Goal: Task Accomplishment & Management: Complete application form

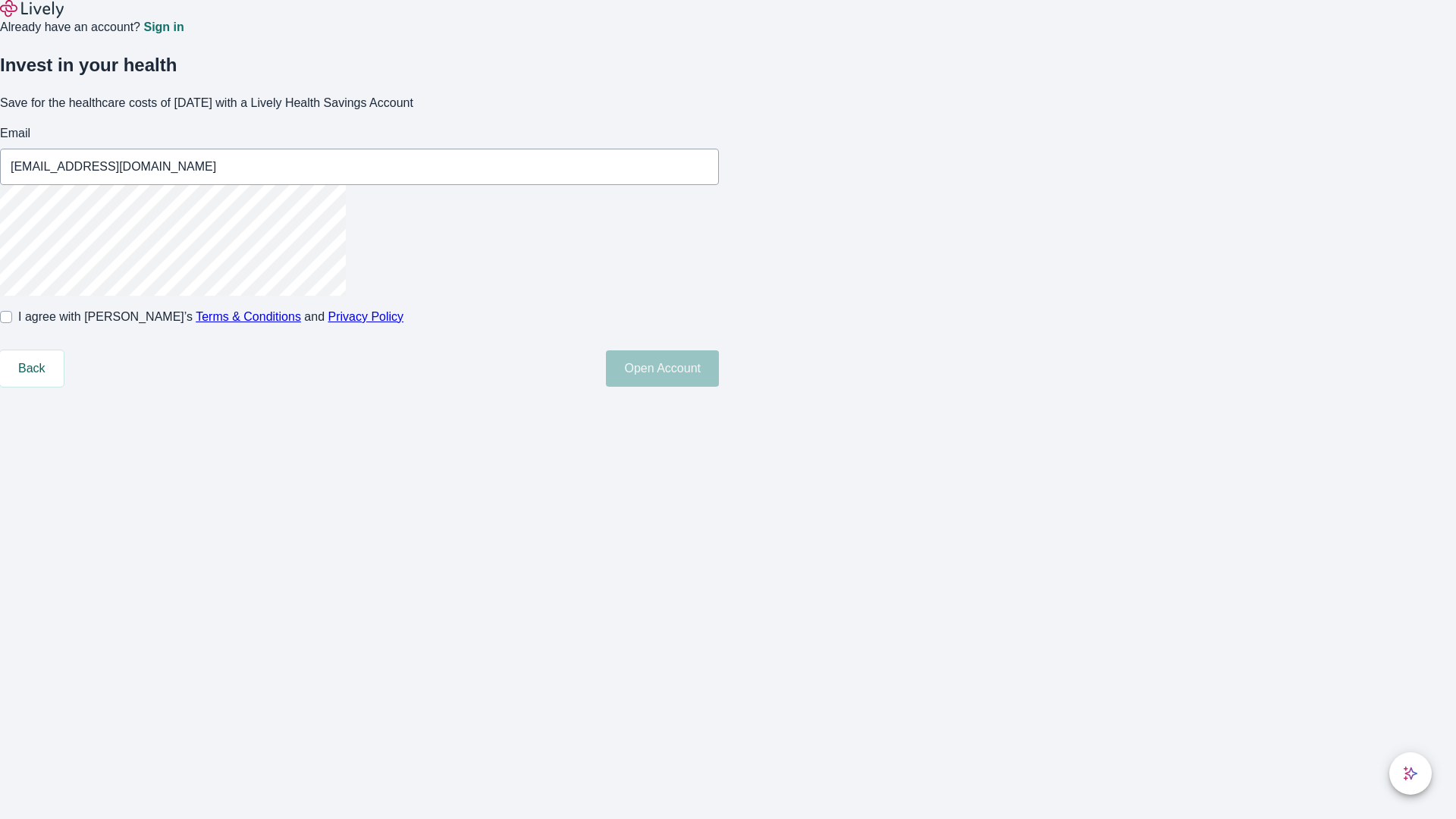
click at [12, 323] on input "I agree with Lively’s Terms & Conditions and Privacy Policy" at bounding box center [6, 317] width 12 height 12
checkbox input "true"
click at [719, 386] on button "Open Account" at bounding box center [662, 368] width 113 height 36
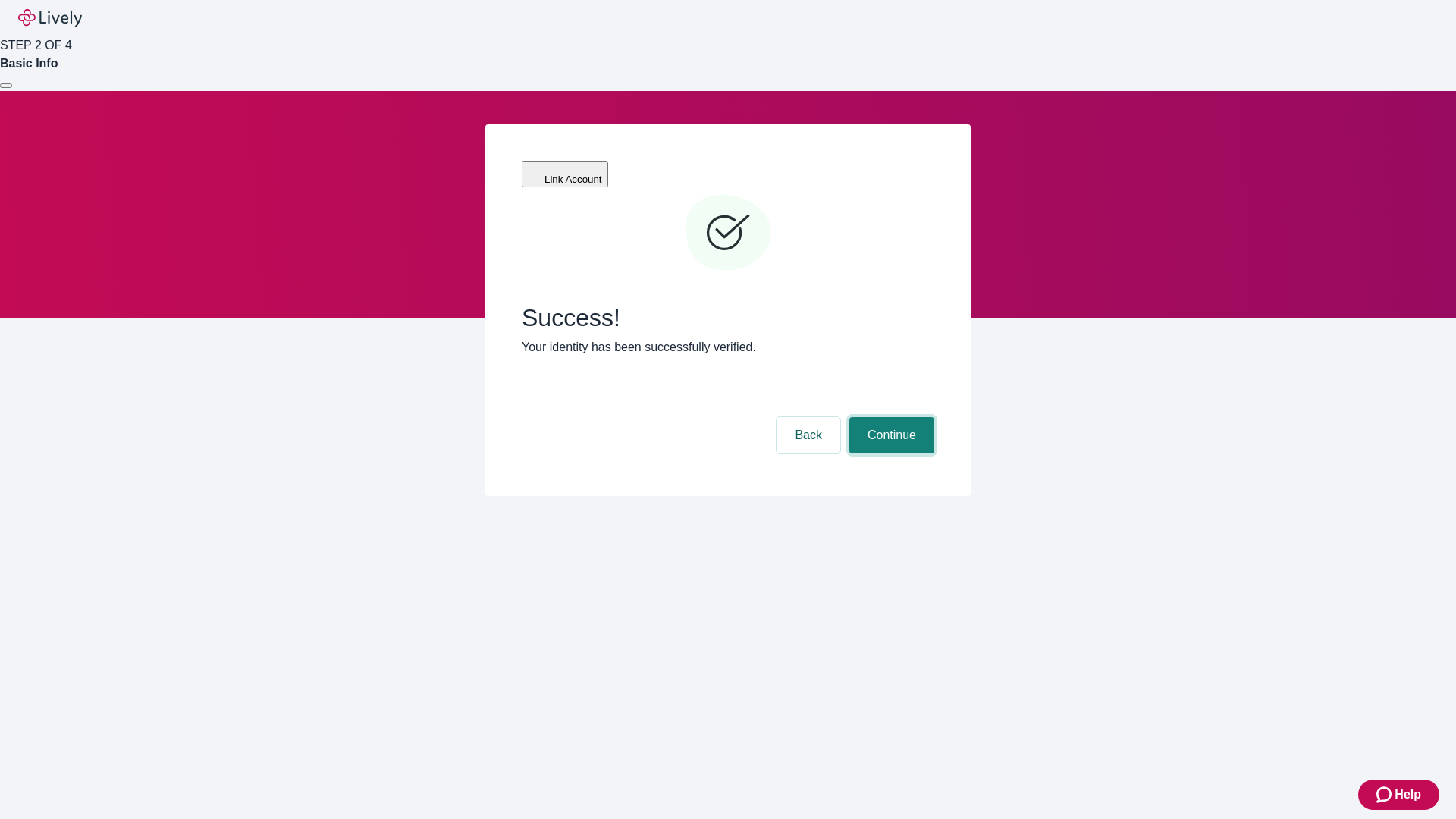
click at [890, 417] on button "Continue" at bounding box center [892, 435] width 85 height 36
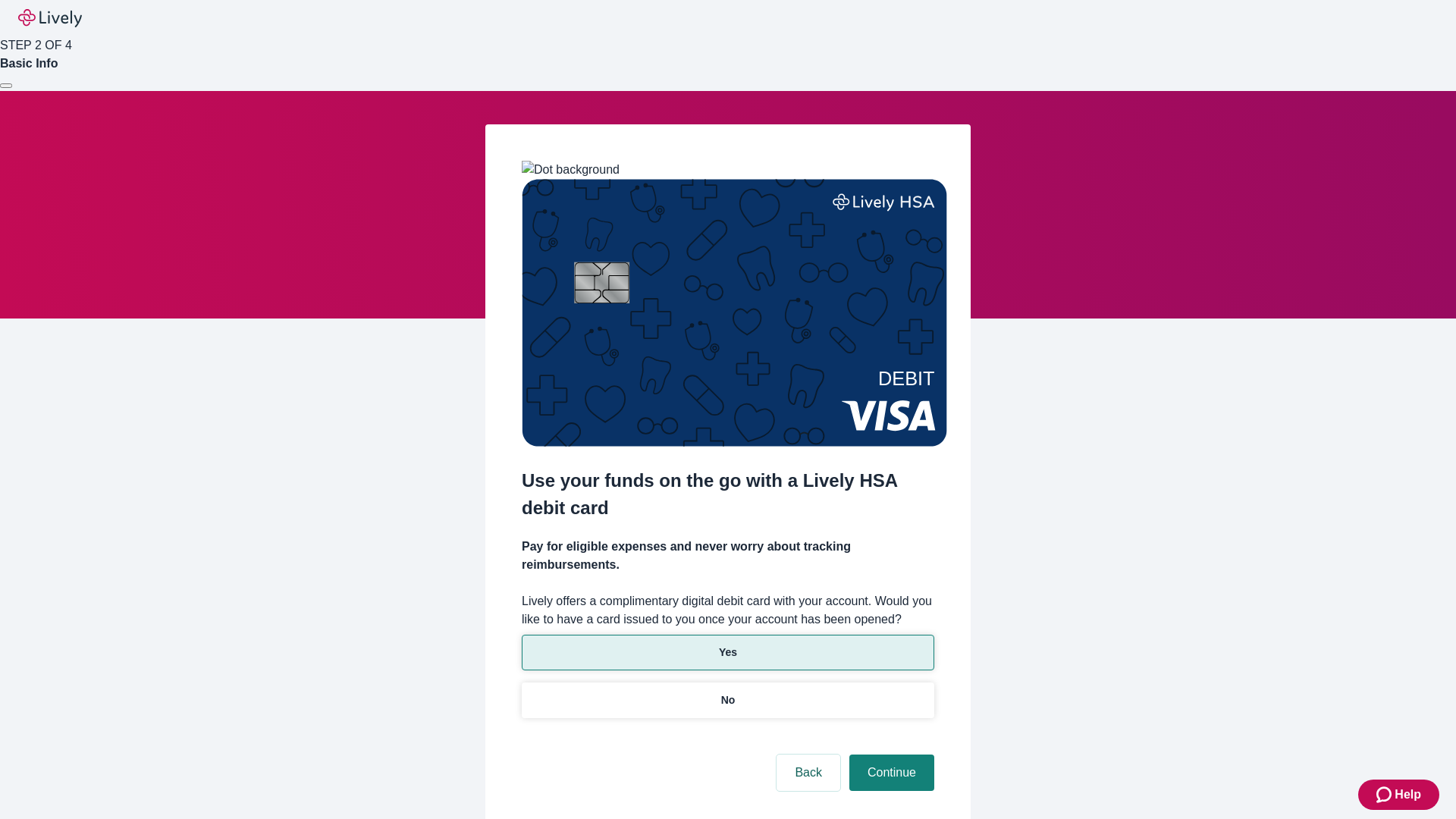
click at [727, 644] on p "Yes" at bounding box center [728, 652] width 19 height 16
click at [890, 754] on button "Continue" at bounding box center [892, 772] width 85 height 36
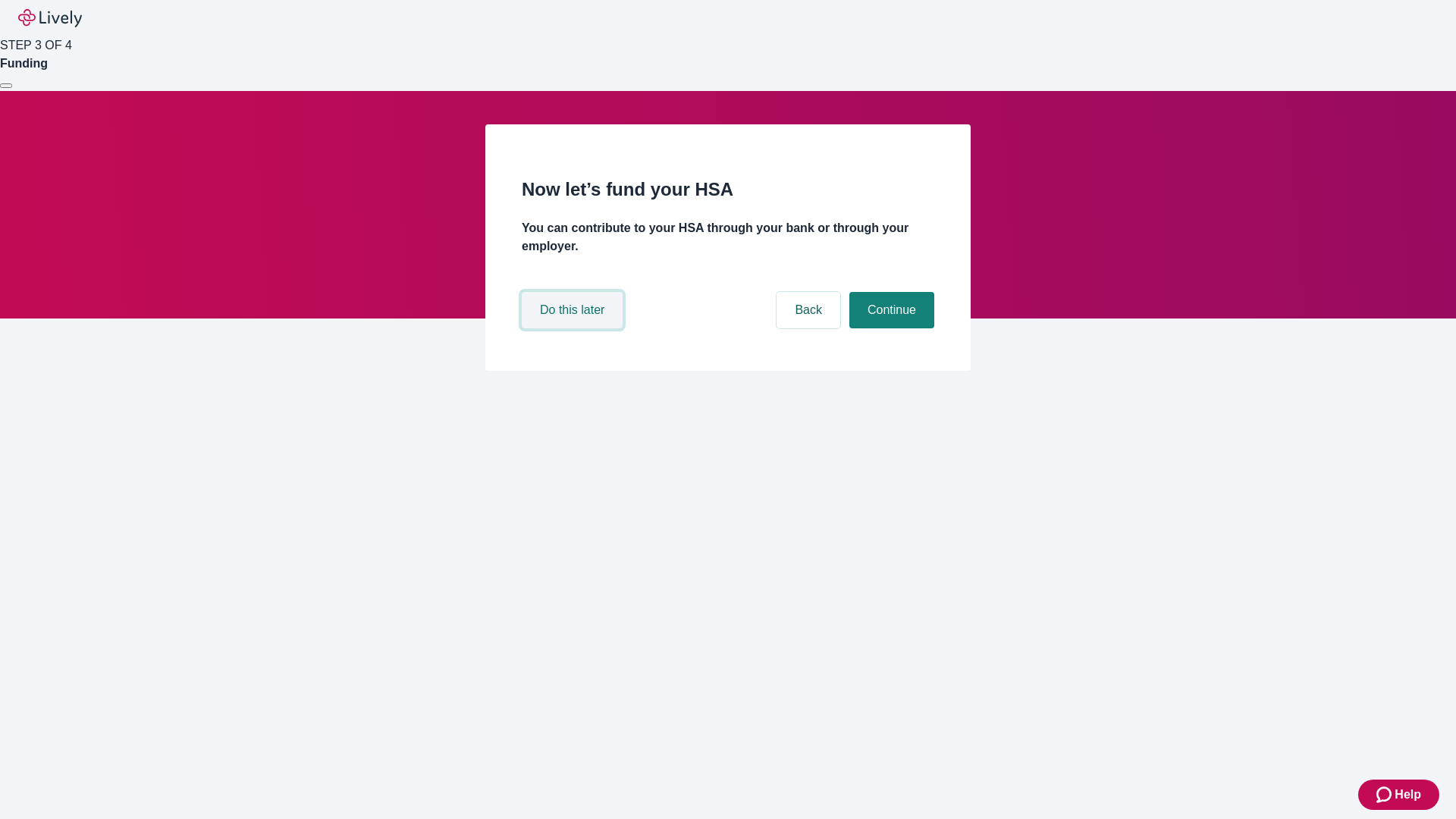
click at [574, 329] on button "Do this later" at bounding box center [572, 310] width 101 height 36
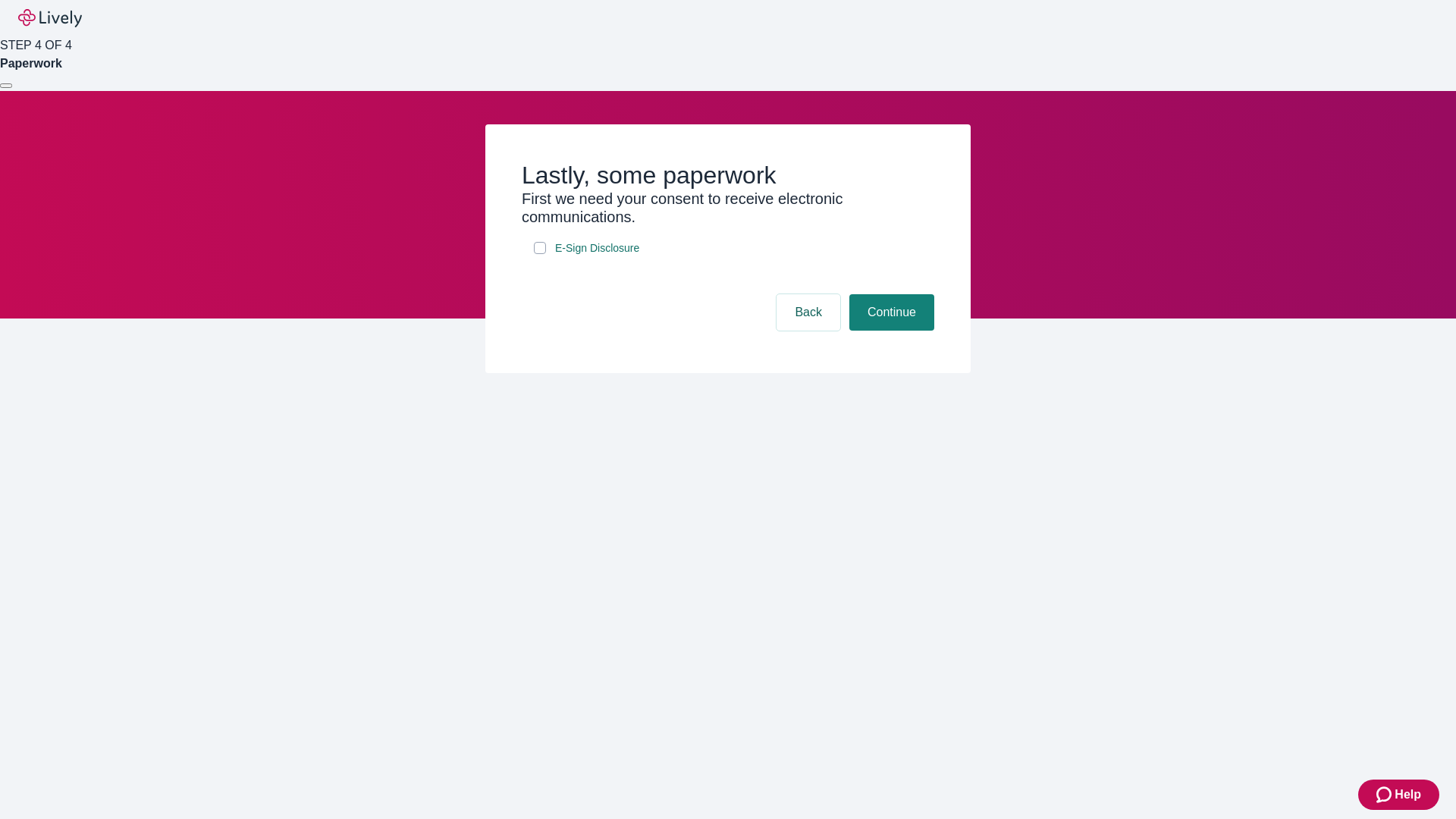
click at [540, 254] on input "E-Sign Disclosure" at bounding box center [540, 248] width 12 height 12
checkbox input "true"
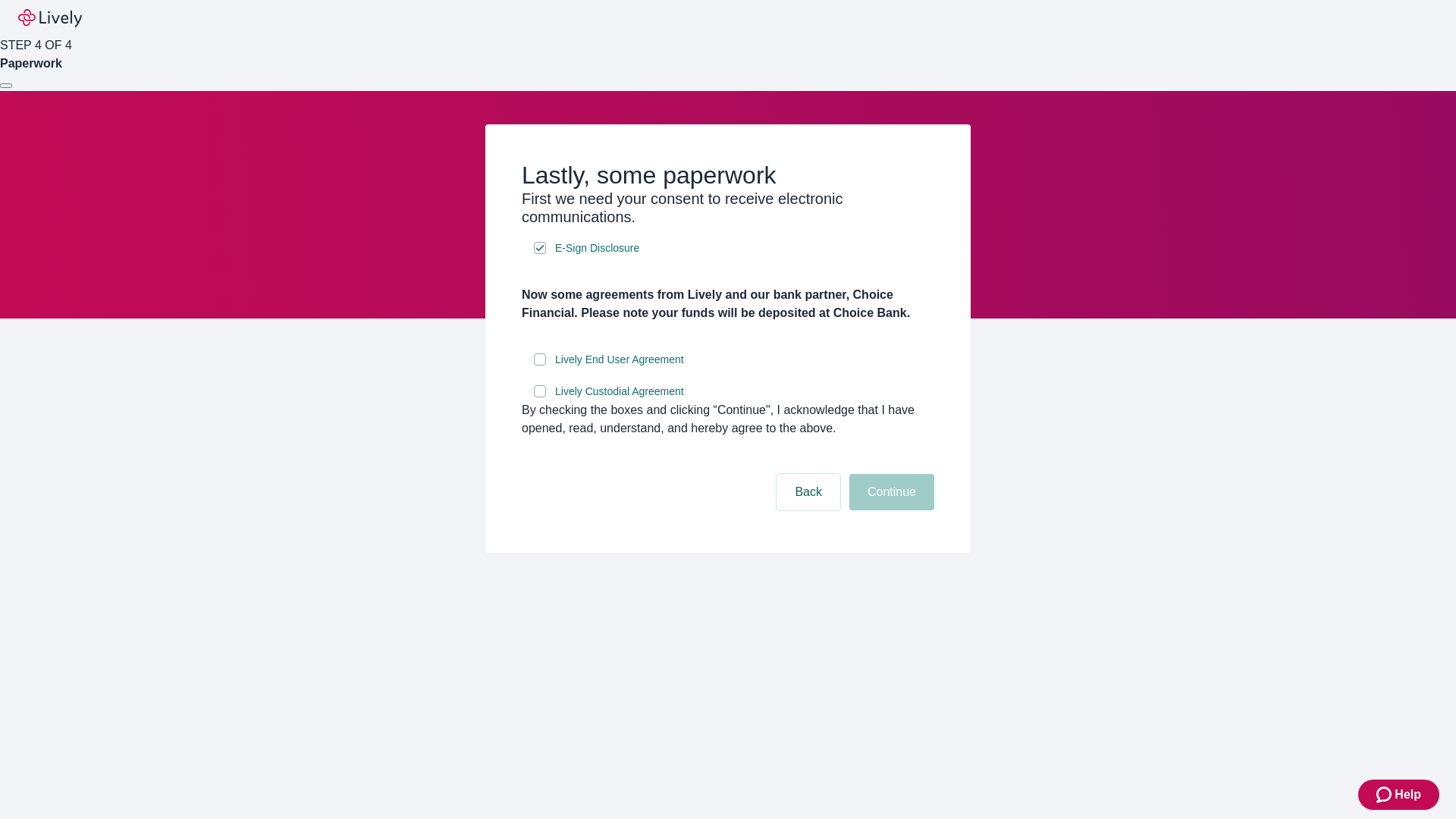
click at [540, 366] on input "Lively End User Agreement" at bounding box center [540, 359] width 12 height 12
checkbox input "true"
click at [540, 397] on input "Lively Custodial Agreement" at bounding box center [540, 391] width 12 height 12
checkbox input "true"
click at [890, 510] on button "Continue" at bounding box center [892, 491] width 85 height 36
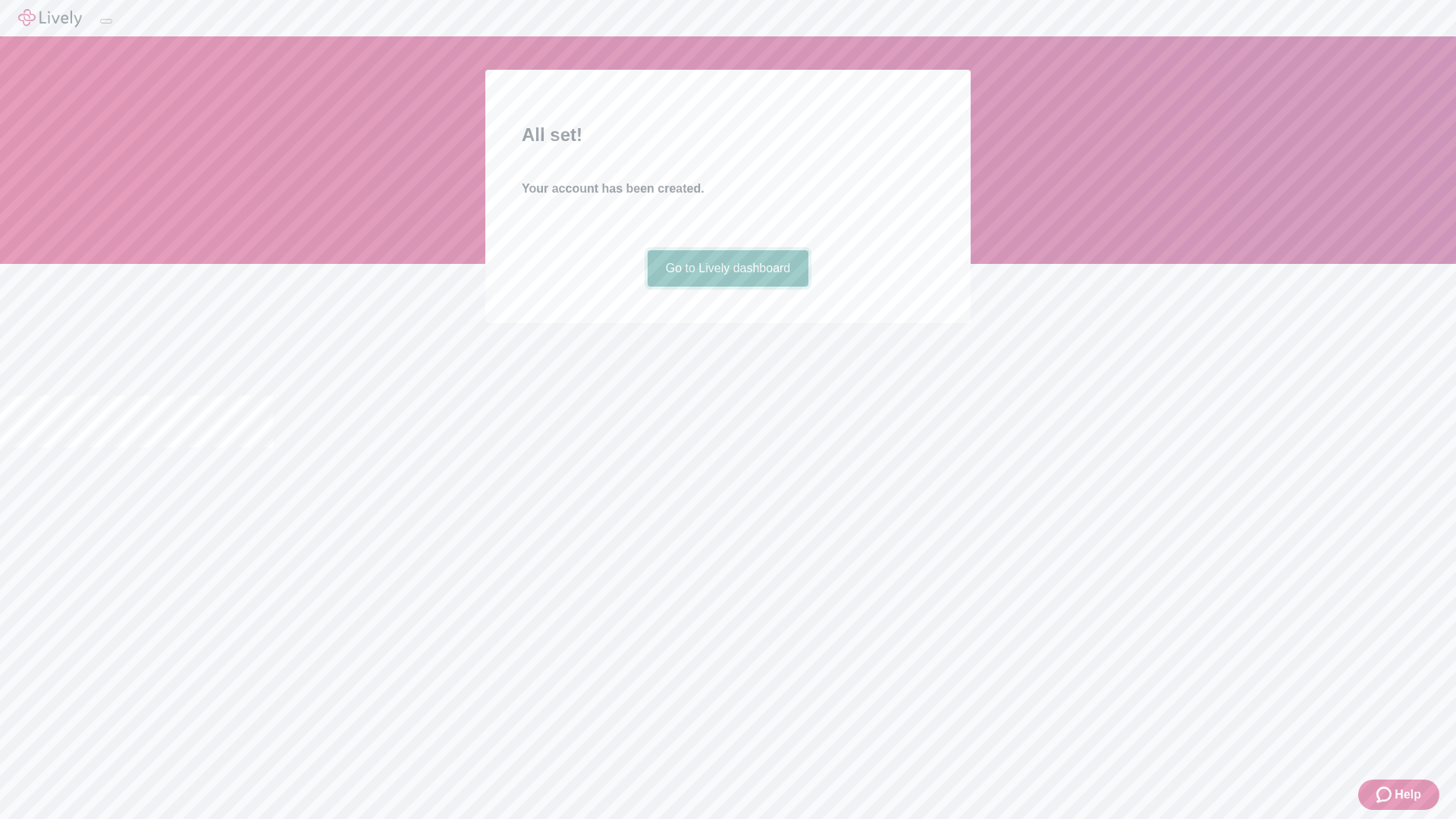
click at [727, 286] on link "Go to Lively dashboard" at bounding box center [728, 268] width 162 height 36
